Goal: Transaction & Acquisition: Download file/media

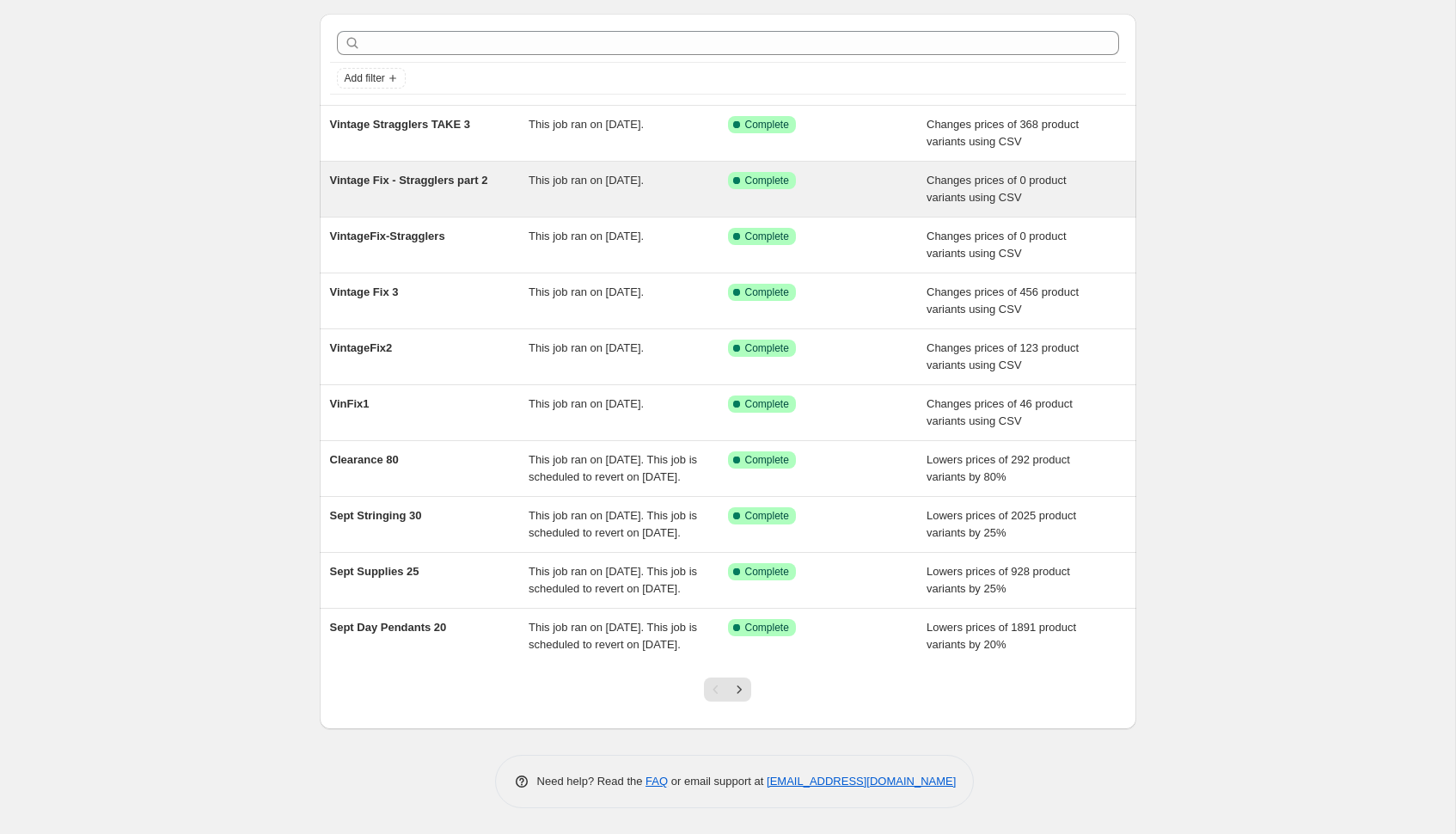
scroll to position [120, 0]
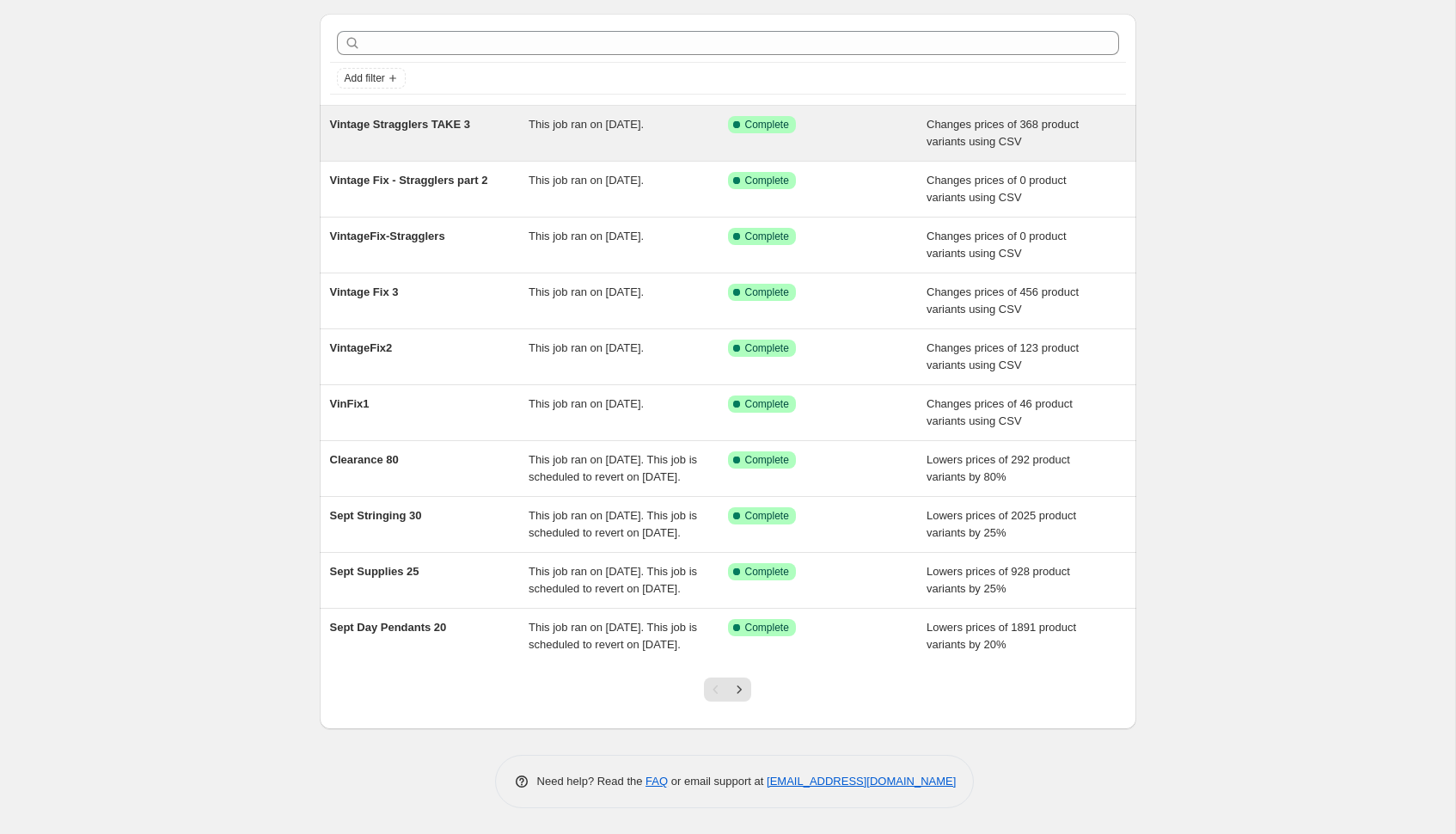
click at [552, 116] on div "This job ran on September 17, 2025." at bounding box center [629, 132] width 200 height 35
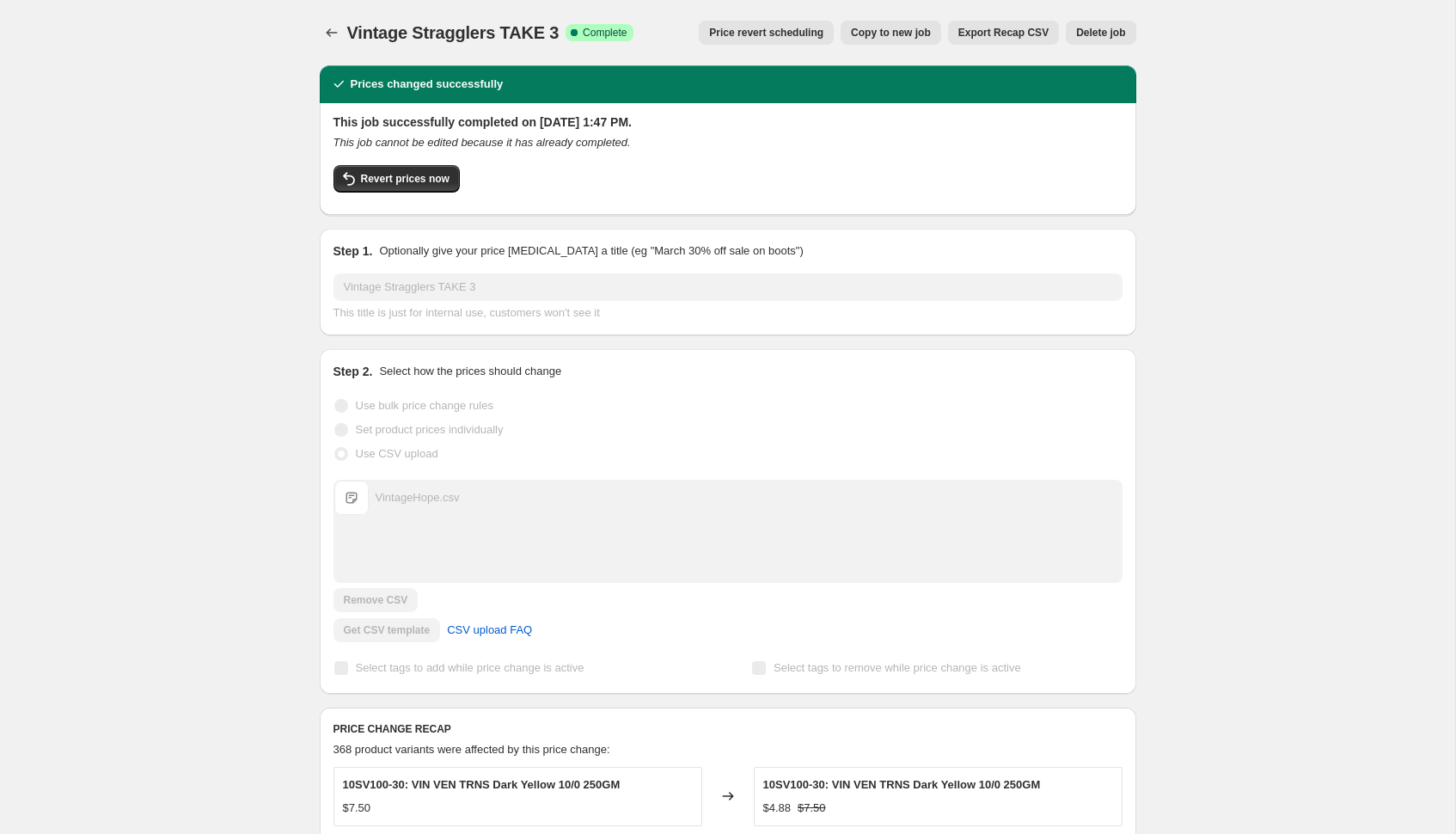
click at [1005, 27] on span "Export Recap CSV" at bounding box center [1004, 33] width 90 height 14
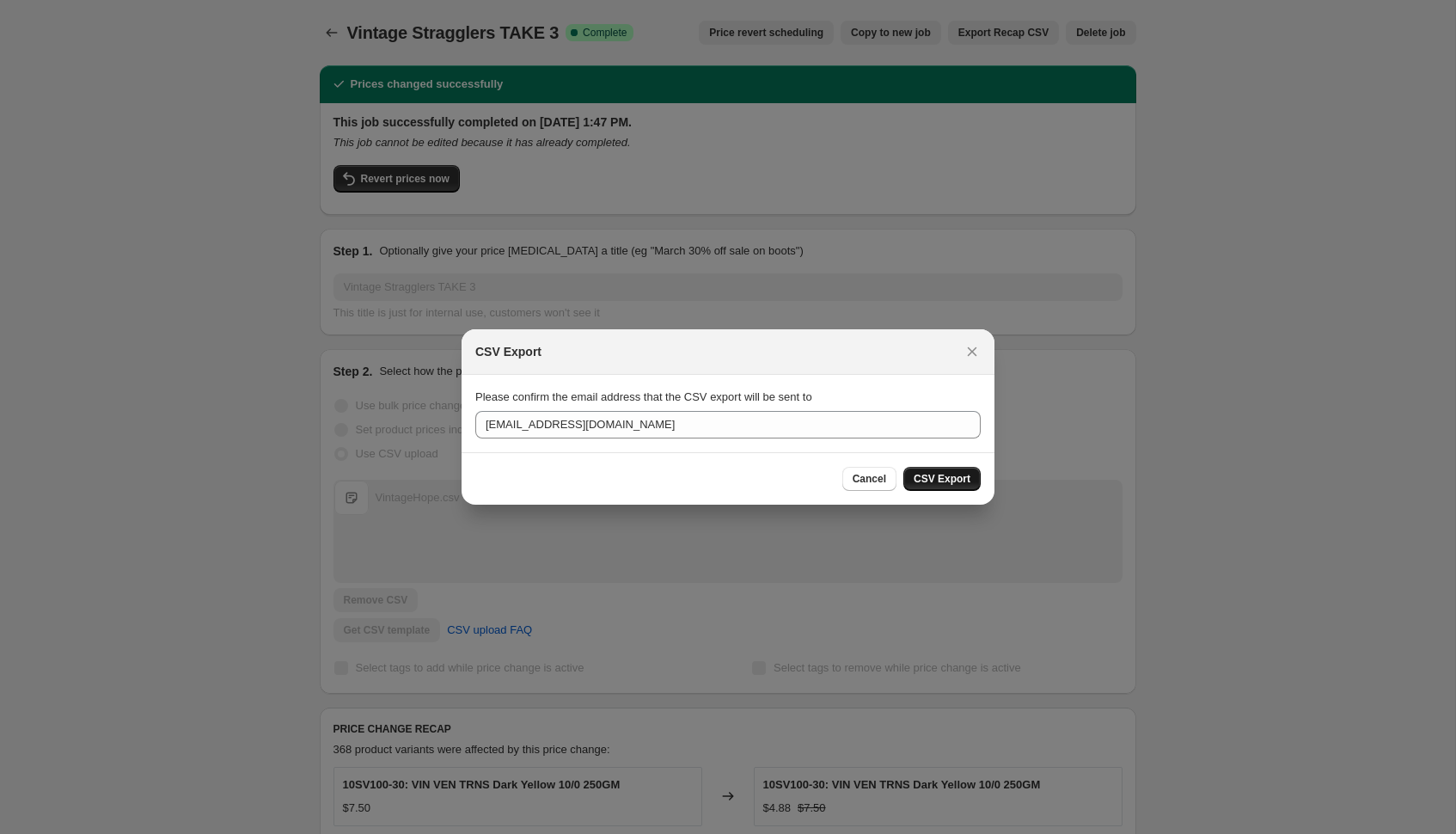
click at [928, 476] on span "CSV Export" at bounding box center [942, 479] width 57 height 14
